Goal: Information Seeking & Learning: Learn about a topic

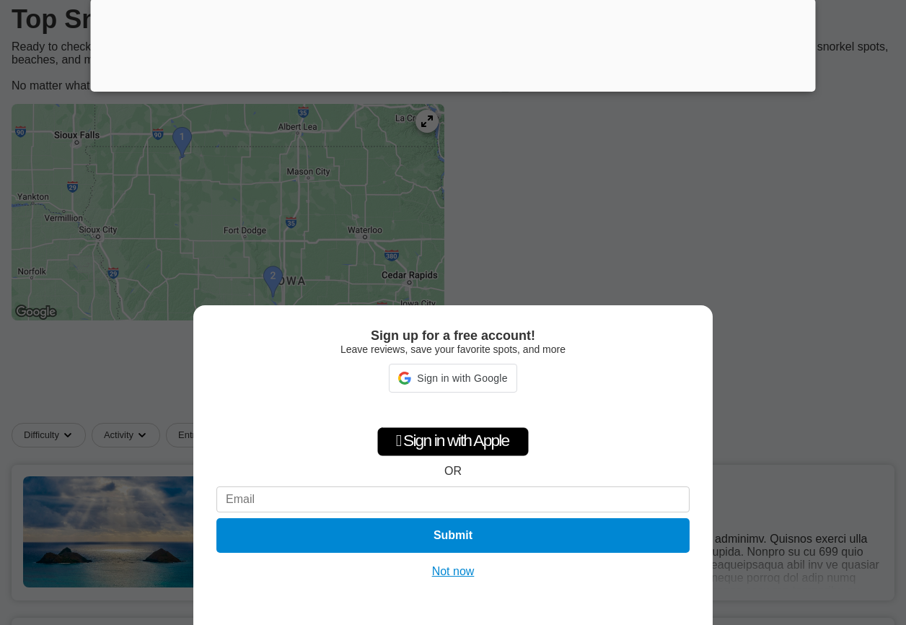
click at [695, 180] on div "Sign up for a free account! Leave reviews, save your favorite spots, and more S…" at bounding box center [453, 312] width 906 height 625
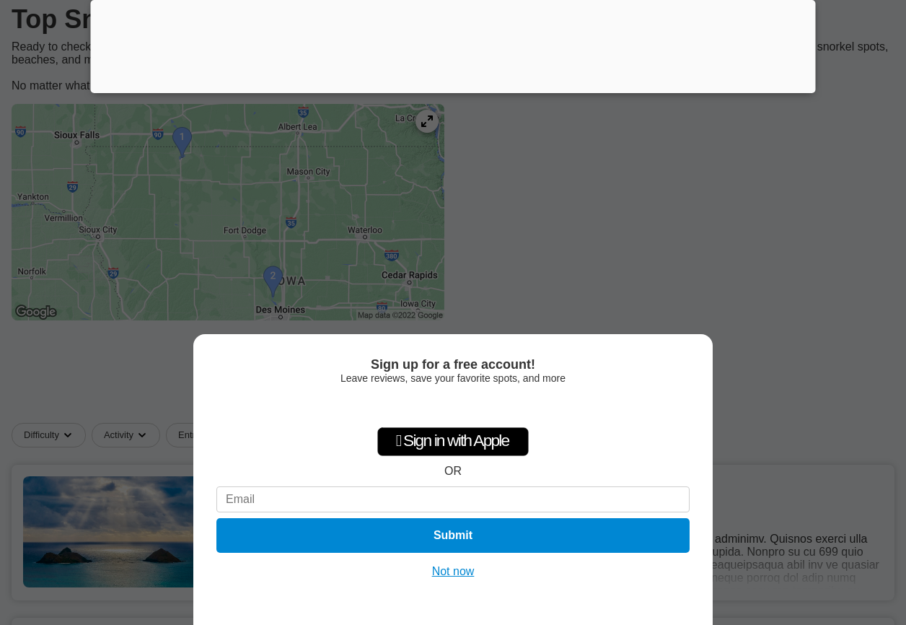
click at [605, 190] on div "Sign up for a free account! Leave reviews, save your favorite spots, and more …" at bounding box center [453, 312] width 906 height 625
click at [454, 570] on button "Not now" at bounding box center [453, 571] width 51 height 14
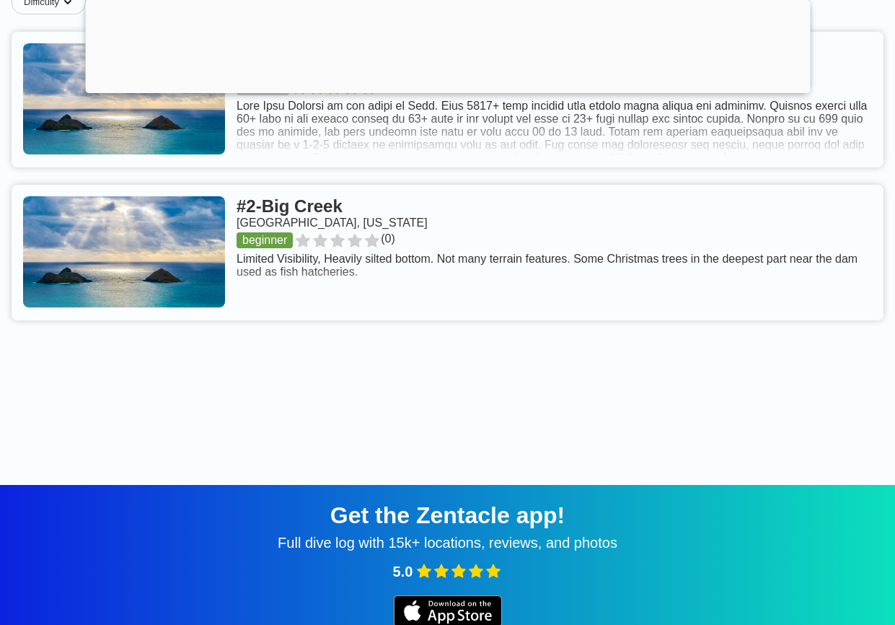
scroll to position [505, 0]
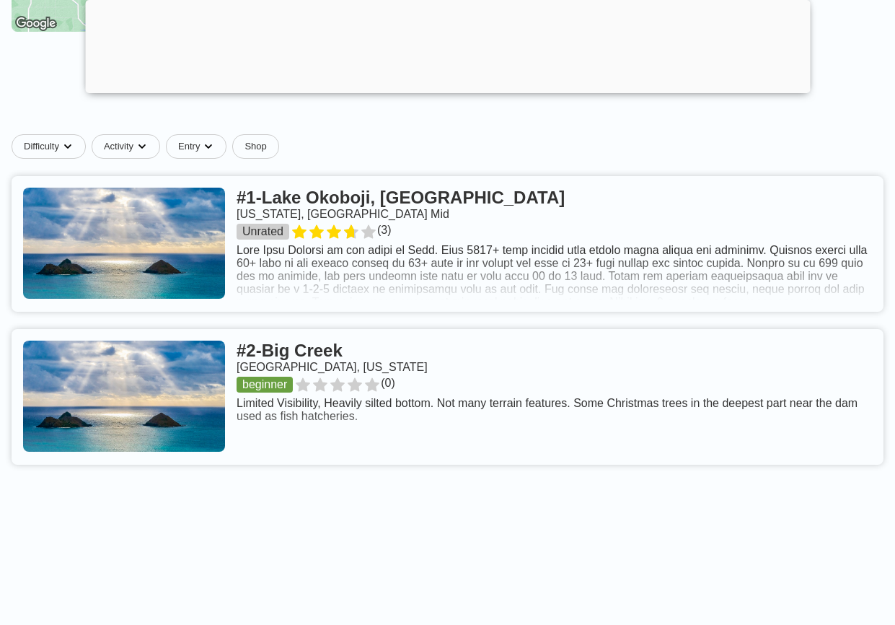
click at [347, 385] on link at bounding box center [448, 397] width 872 height 136
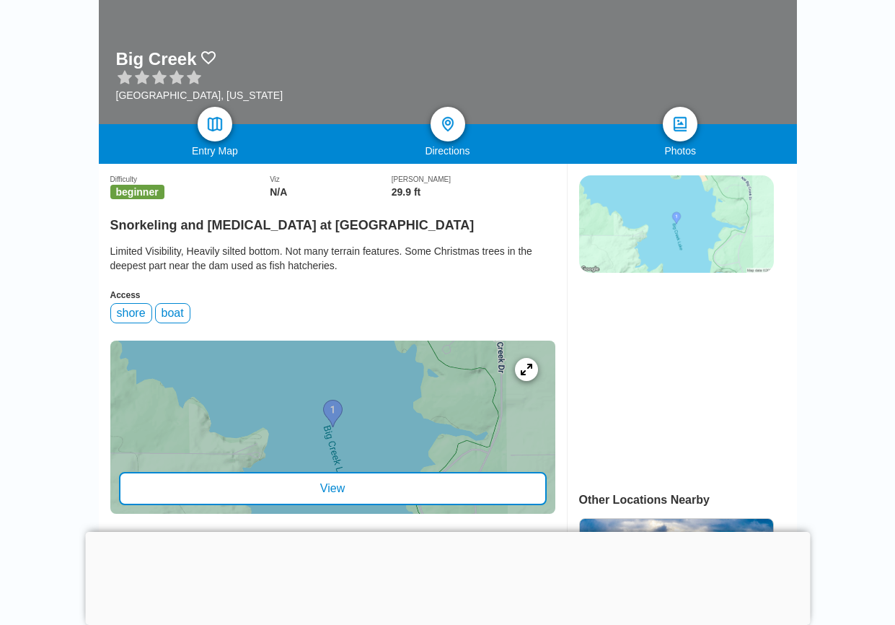
scroll to position [288, 0]
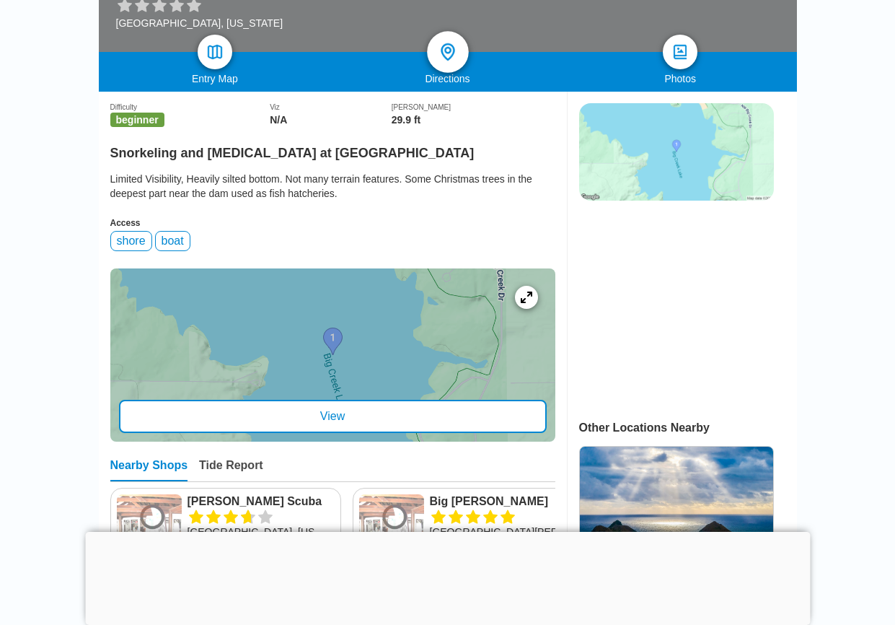
click at [447, 53] on img at bounding box center [447, 52] width 21 height 21
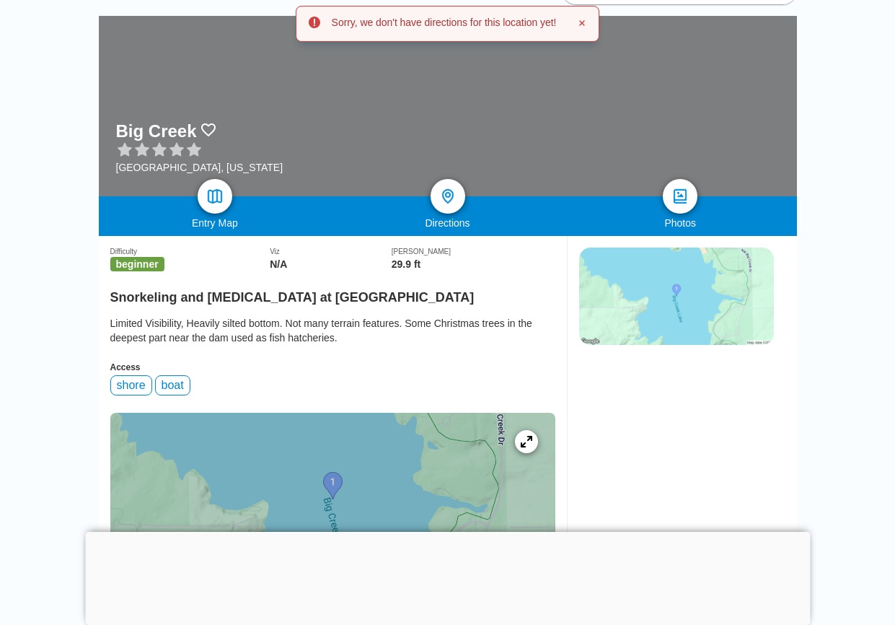
scroll to position [0, 0]
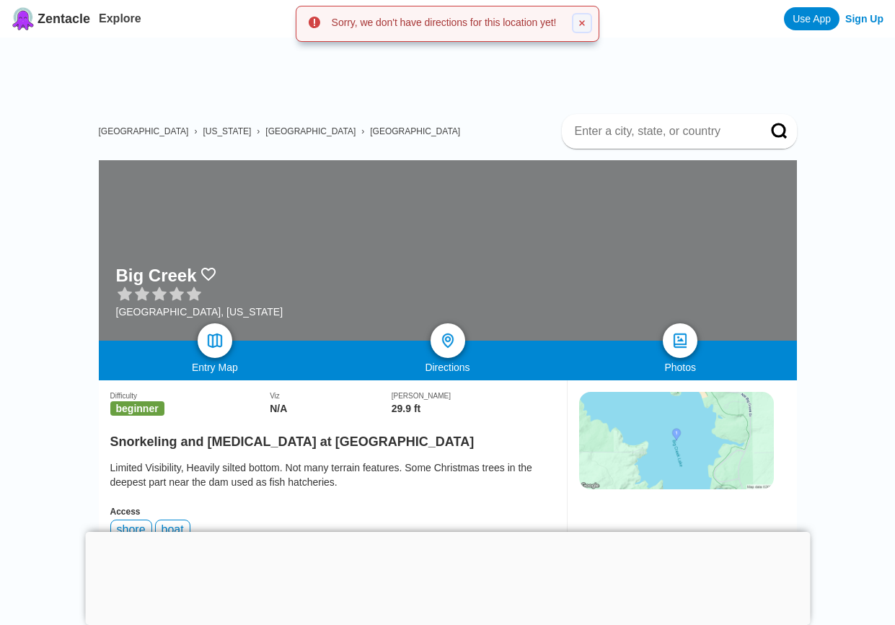
click at [586, 20] on icon at bounding box center [582, 23] width 9 height 9
